Goal: Information Seeking & Learning: Learn about a topic

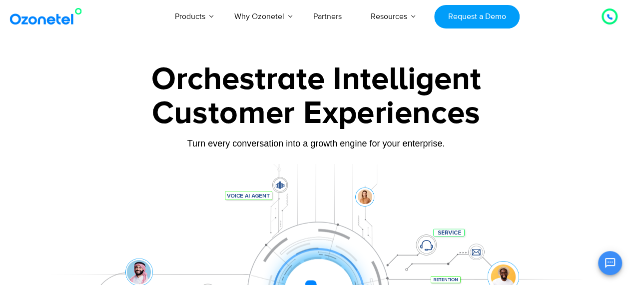
click at [303, 102] on div "Customer Experiences" at bounding box center [316, 113] width 555 height 48
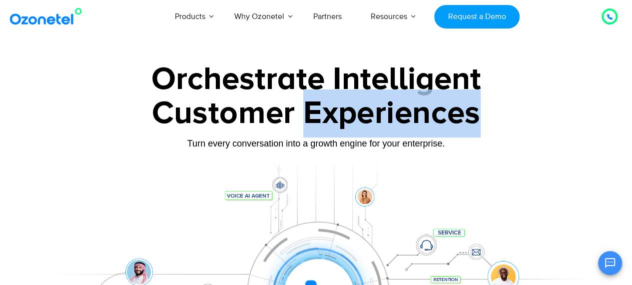
click at [303, 102] on div "Customer Experiences" at bounding box center [316, 113] width 555 height 48
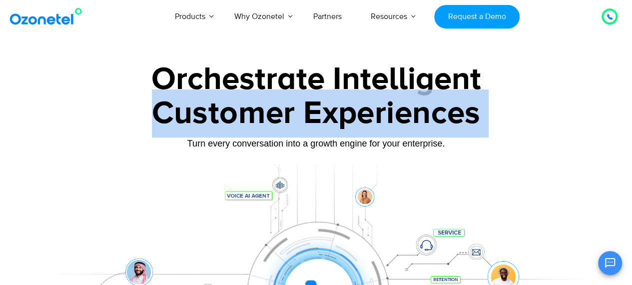
click at [303, 102] on div "Customer Experiences" at bounding box center [316, 113] width 555 height 48
click at [323, 90] on div "Customer Experiences" at bounding box center [316, 113] width 555 height 48
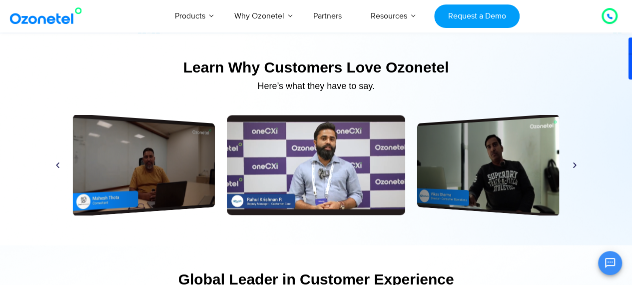
scroll to position [4662, 0]
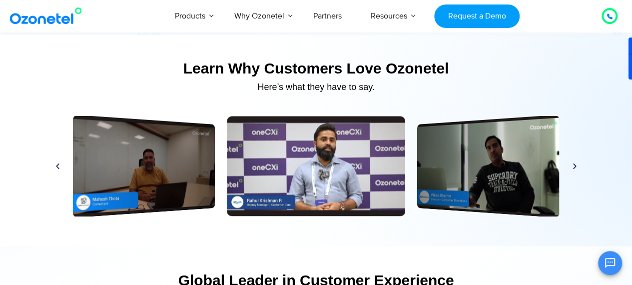
click at [577, 162] on icon "Next slide" at bounding box center [574, 165] width 7 height 7
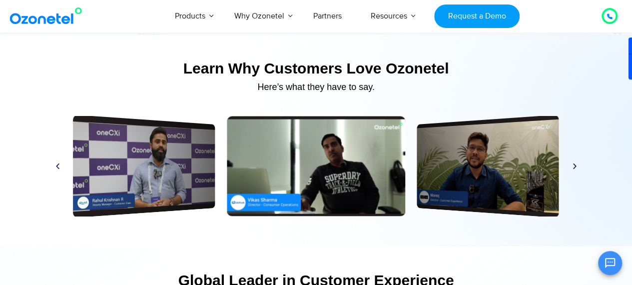
click at [577, 162] on icon "Next slide" at bounding box center [574, 165] width 7 height 7
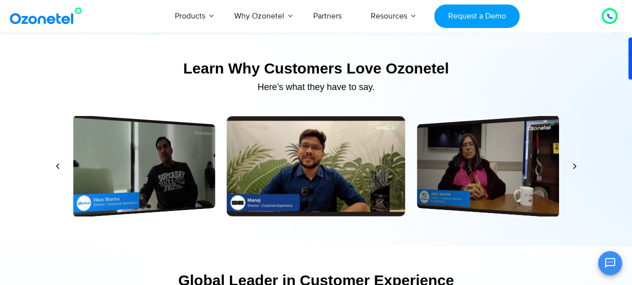
click at [583, 149] on div "Play Play Play Play Play Play Play Play Play Play Play Play" at bounding box center [316, 163] width 545 height 125
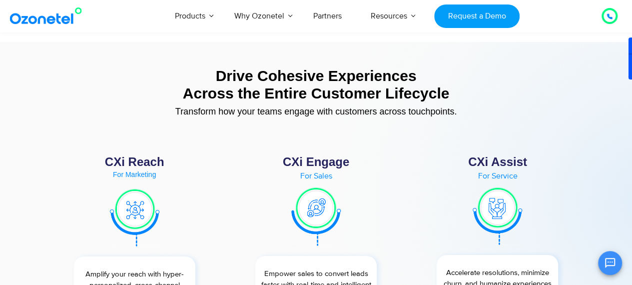
scroll to position [3311, 0]
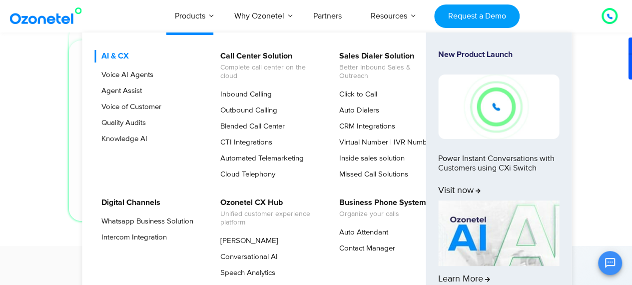
click at [121, 58] on link "AI & CX" at bounding box center [112, 56] width 35 height 12
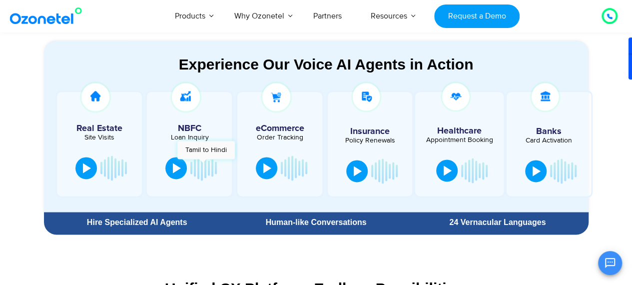
scroll to position [562, 0]
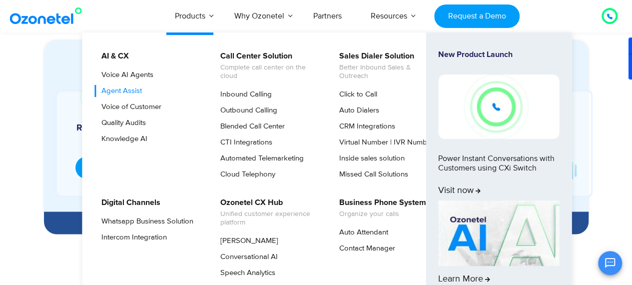
click at [133, 86] on link "Agent Assist" at bounding box center [119, 91] width 48 height 12
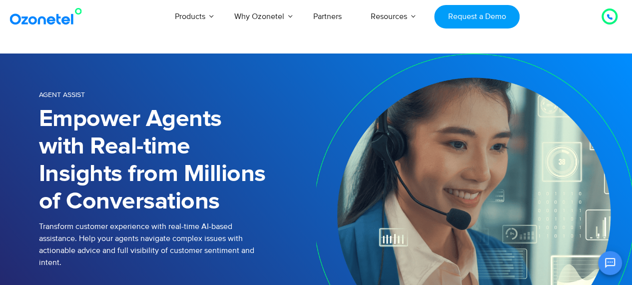
click at [118, 47] on link "Voice AI Agents" at bounding box center [112, 41] width 60 height 12
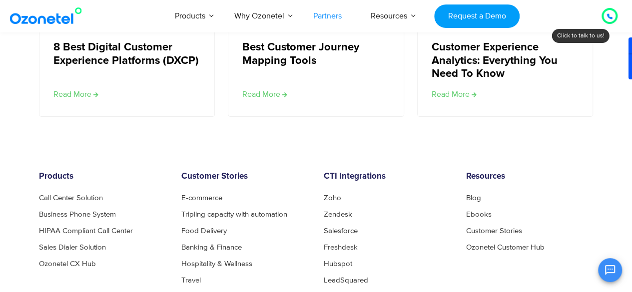
scroll to position [1954, 0]
